Goal: Browse casually: Explore the website without a specific task or goal

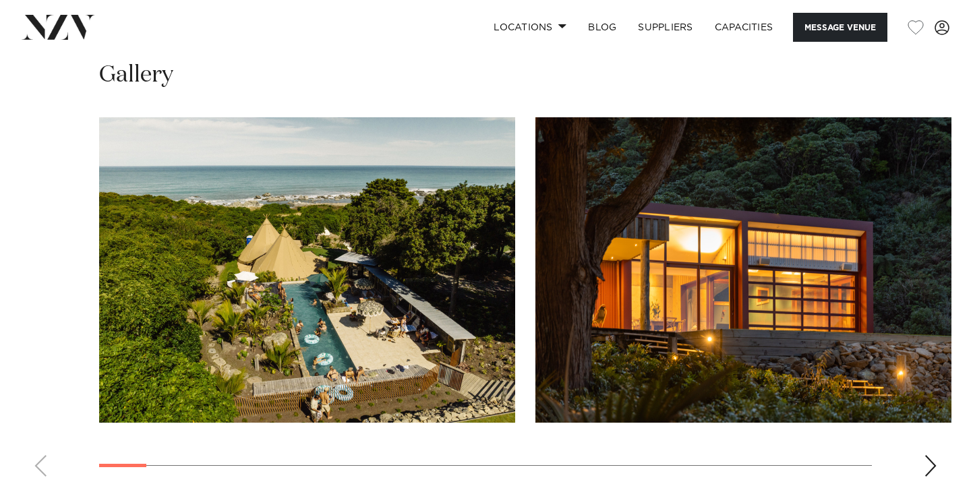
scroll to position [1234, 0]
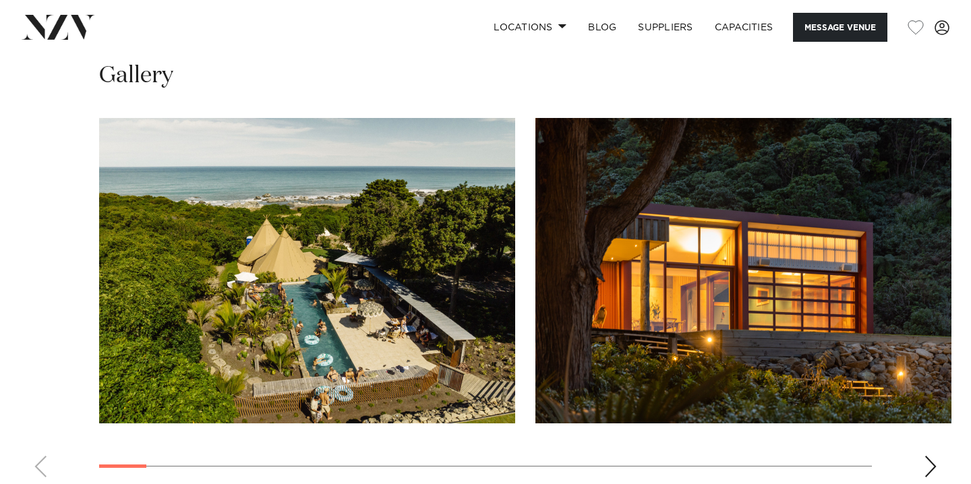
click at [928, 456] on div "Next slide" at bounding box center [930, 467] width 13 height 22
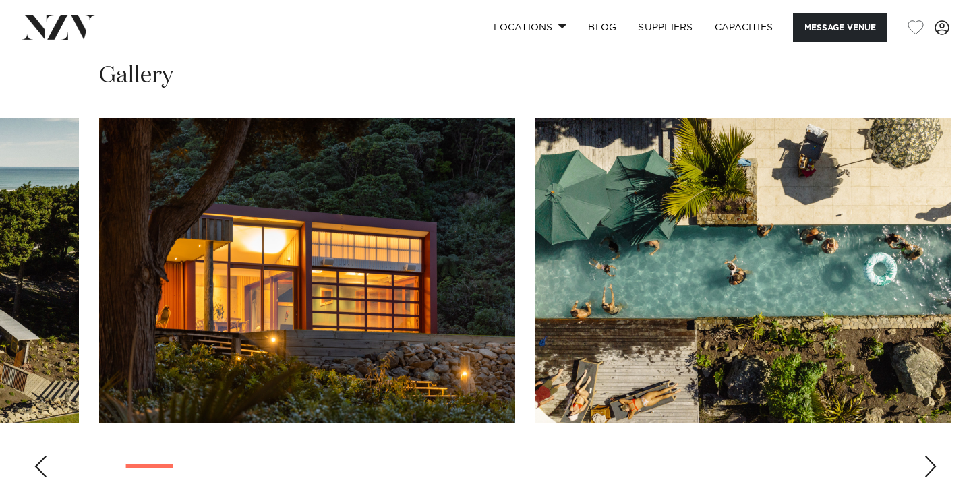
click at [928, 456] on div "Next slide" at bounding box center [930, 467] width 13 height 22
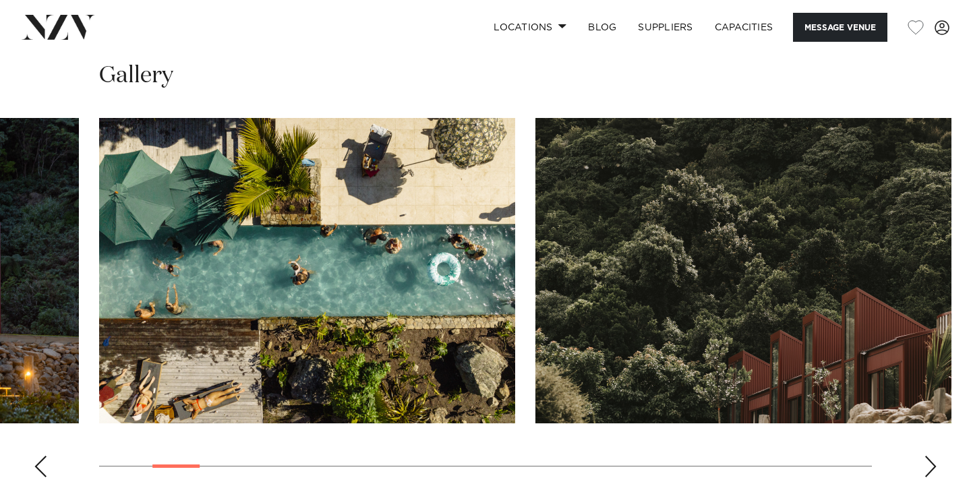
click at [928, 456] on div "Next slide" at bounding box center [930, 467] width 13 height 22
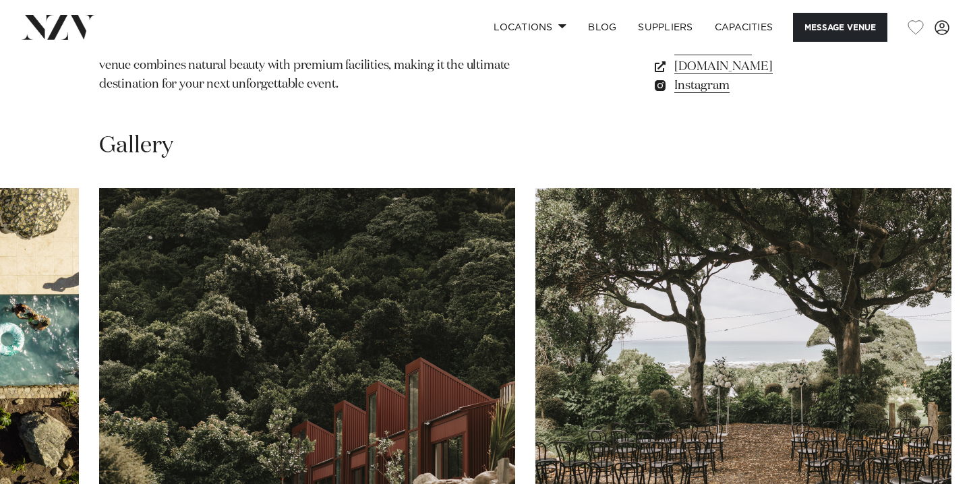
scroll to position [1156, 0]
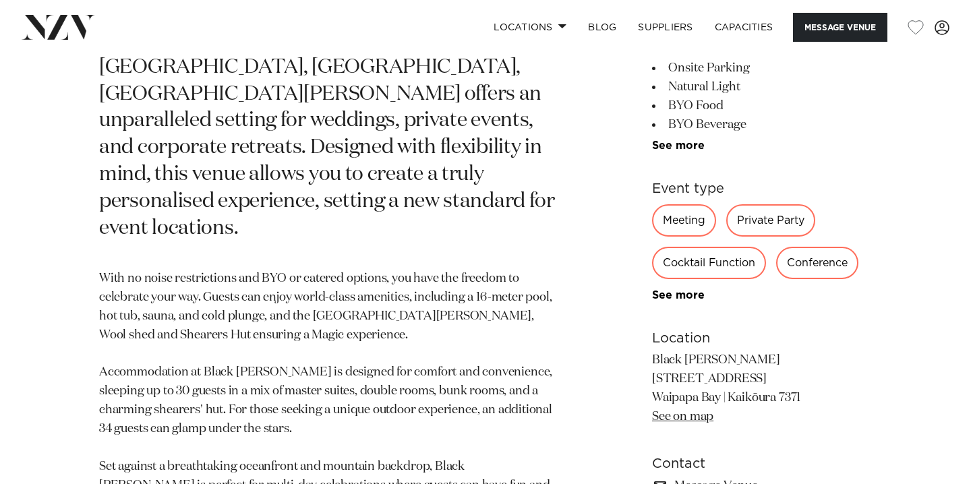
scroll to position [659, 0]
